Goal: Task Accomplishment & Management: Use online tool/utility

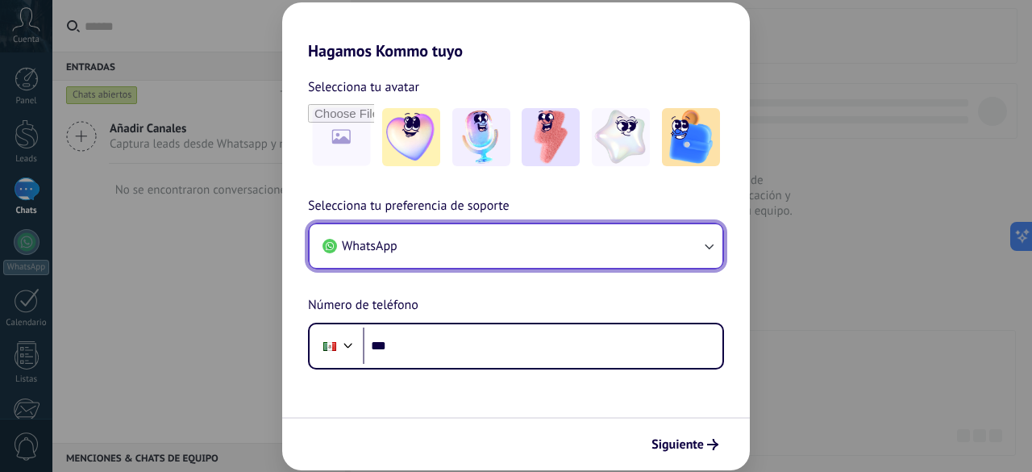
click at [564, 246] on button "WhatsApp" at bounding box center [516, 246] width 413 height 44
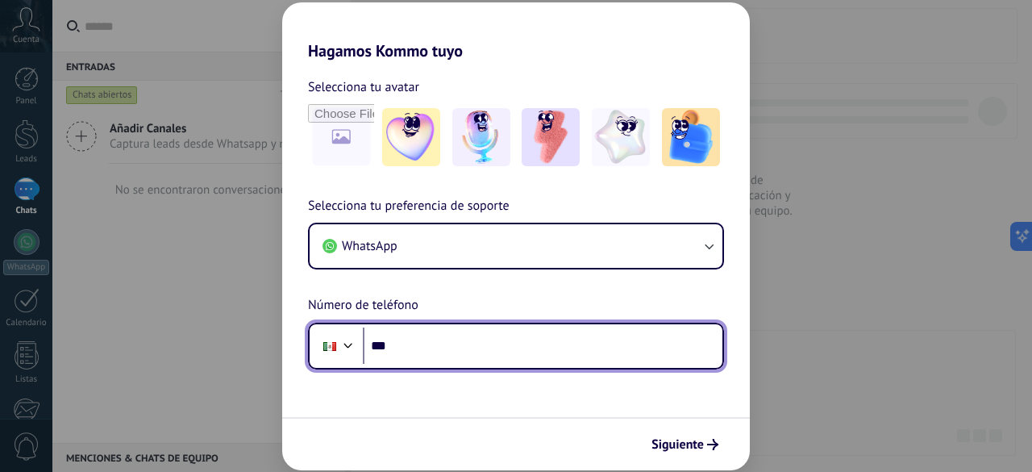
click at [519, 342] on input "***" at bounding box center [543, 345] width 360 height 37
type input "**********"
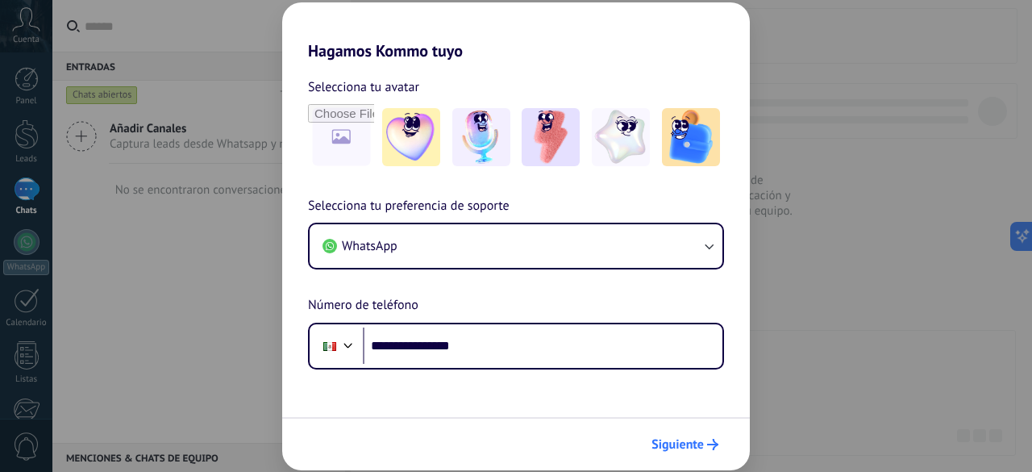
click at [679, 439] on span "Siguiente" at bounding box center [678, 444] width 52 height 11
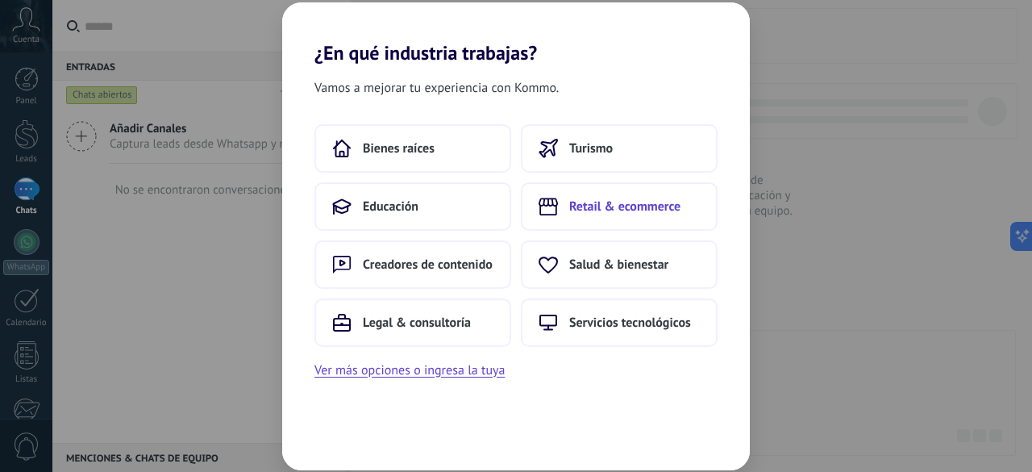
click at [656, 197] on button "Retail & ecommerce" at bounding box center [619, 206] width 197 height 48
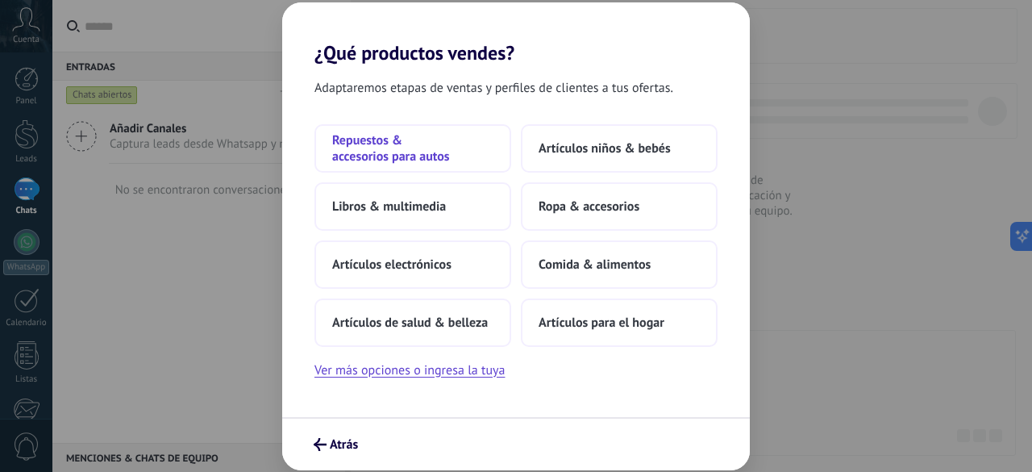
click at [426, 147] on span "Repuestos & accesorios para autos" at bounding box center [412, 148] width 161 height 32
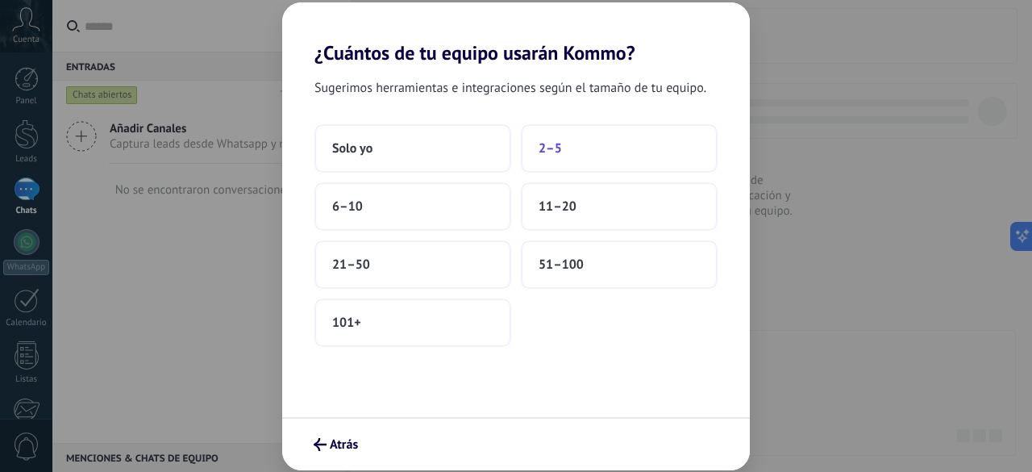
click at [535, 146] on button "2–5" at bounding box center [619, 148] width 197 height 48
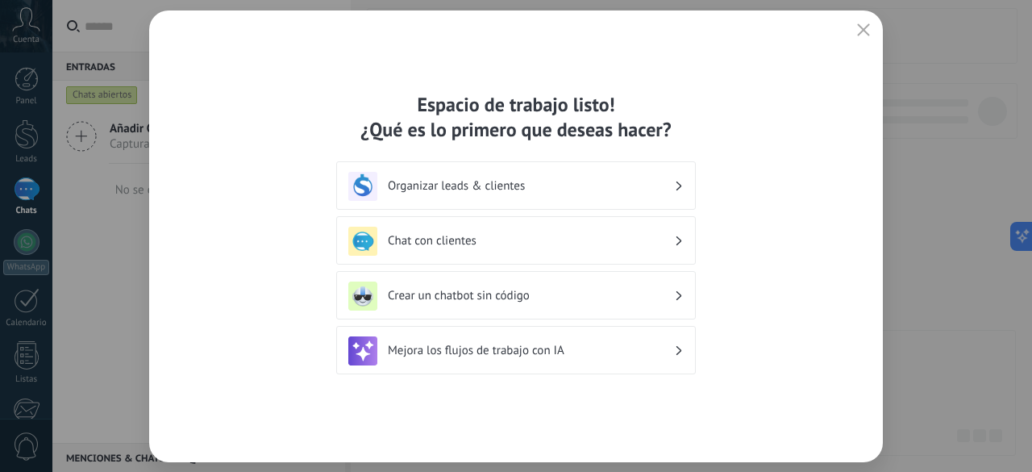
click at [870, 25] on button "button" at bounding box center [863, 30] width 21 height 23
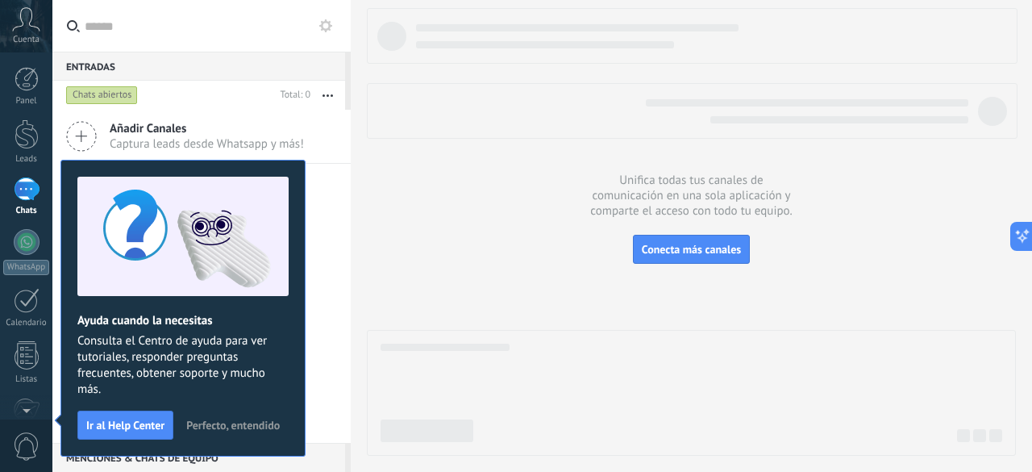
click at [215, 427] on span "Perfecto, entendido" at bounding box center [233, 424] width 94 height 11
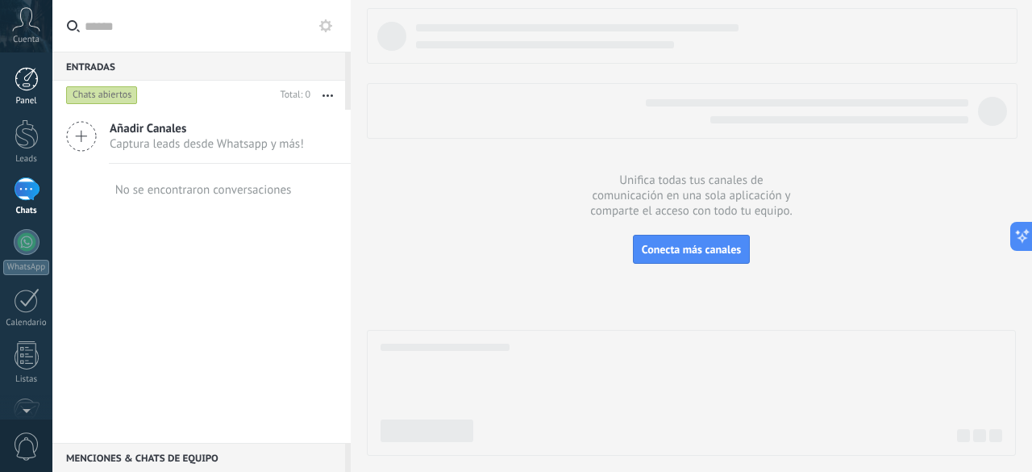
click at [37, 97] on div "Panel" at bounding box center [26, 101] width 47 height 10
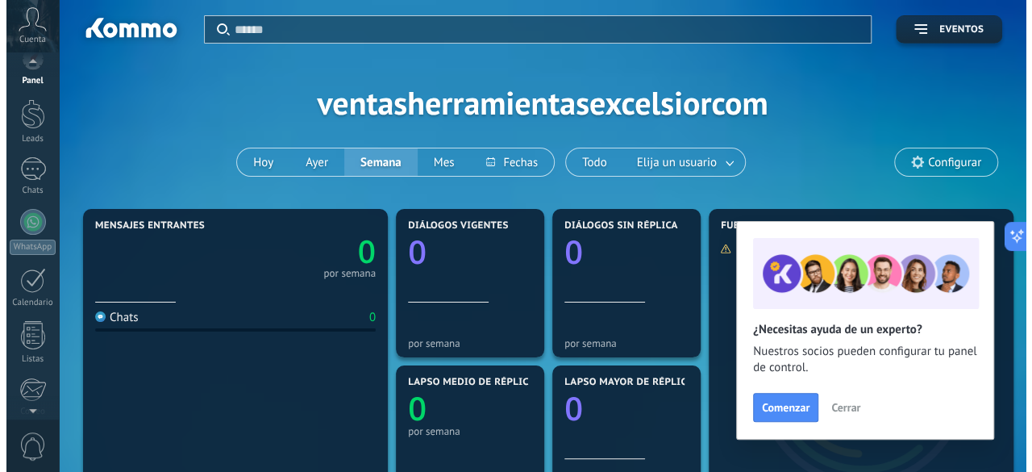
scroll to position [21, 0]
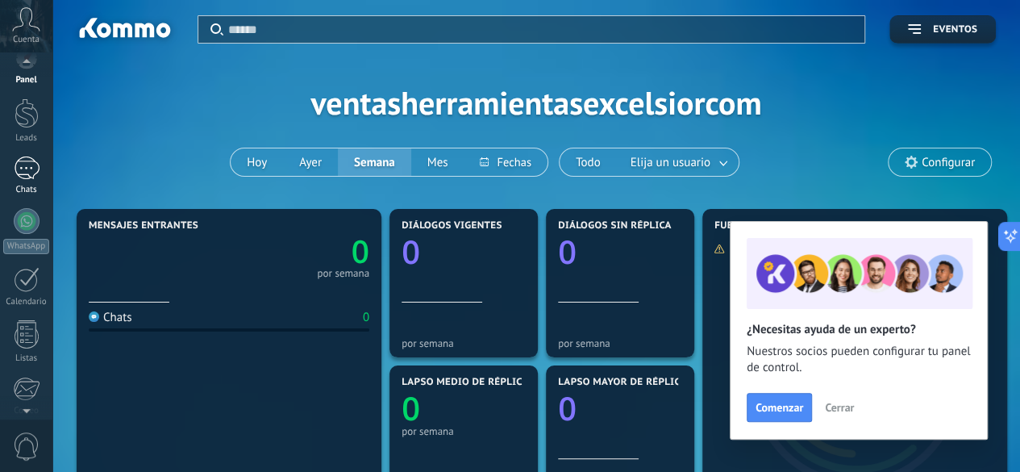
click at [26, 161] on div at bounding box center [27, 167] width 26 height 23
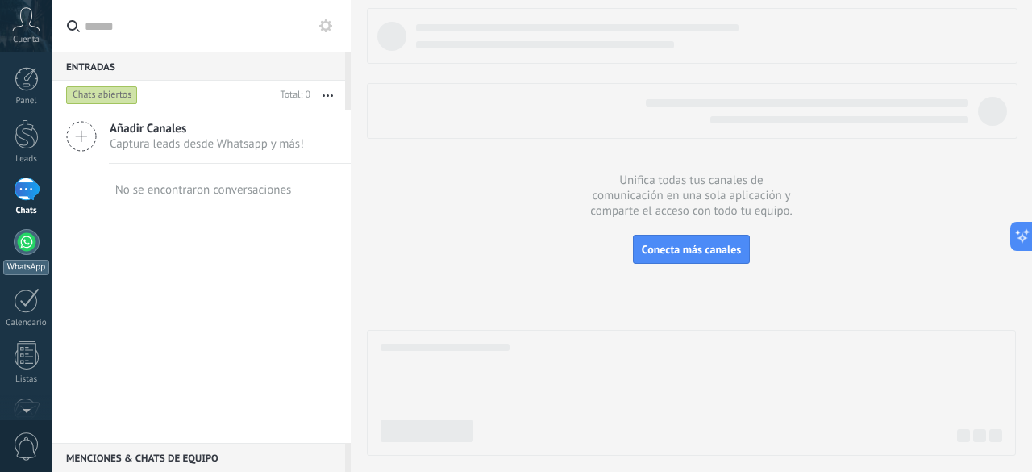
click at [27, 240] on div at bounding box center [27, 242] width 26 height 26
